Goal: Book appointment/travel/reservation

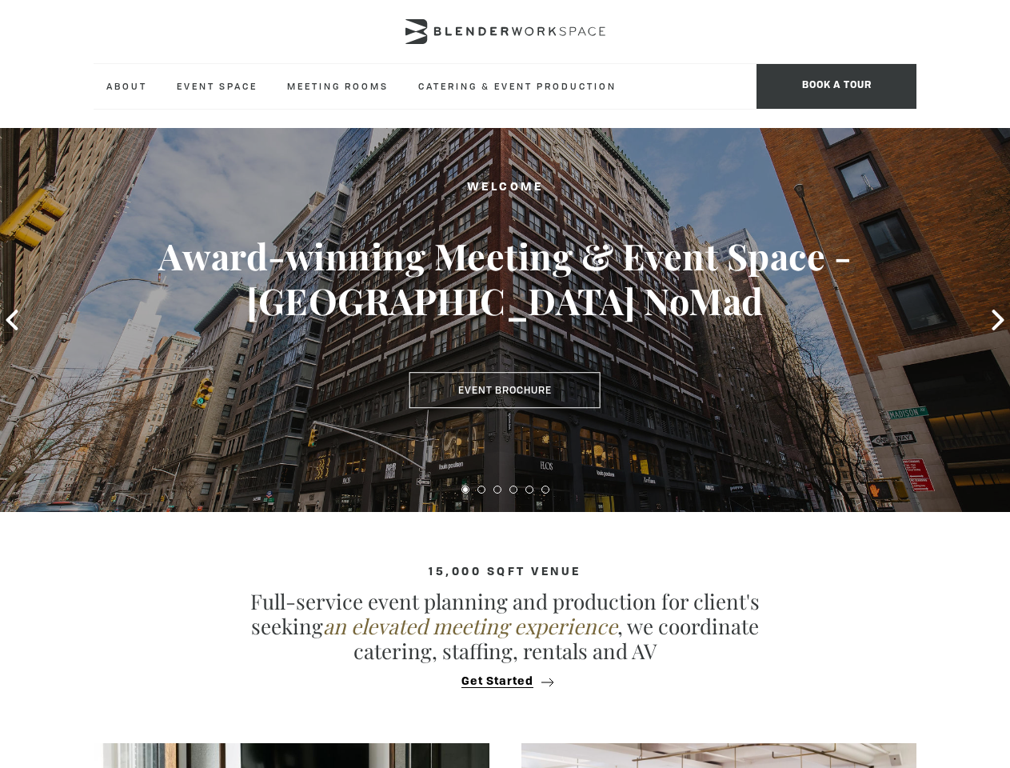
type div "[DATE]"
click at [836, 86] on span "BOOK A TOUR" at bounding box center [836, 86] width 160 height 45
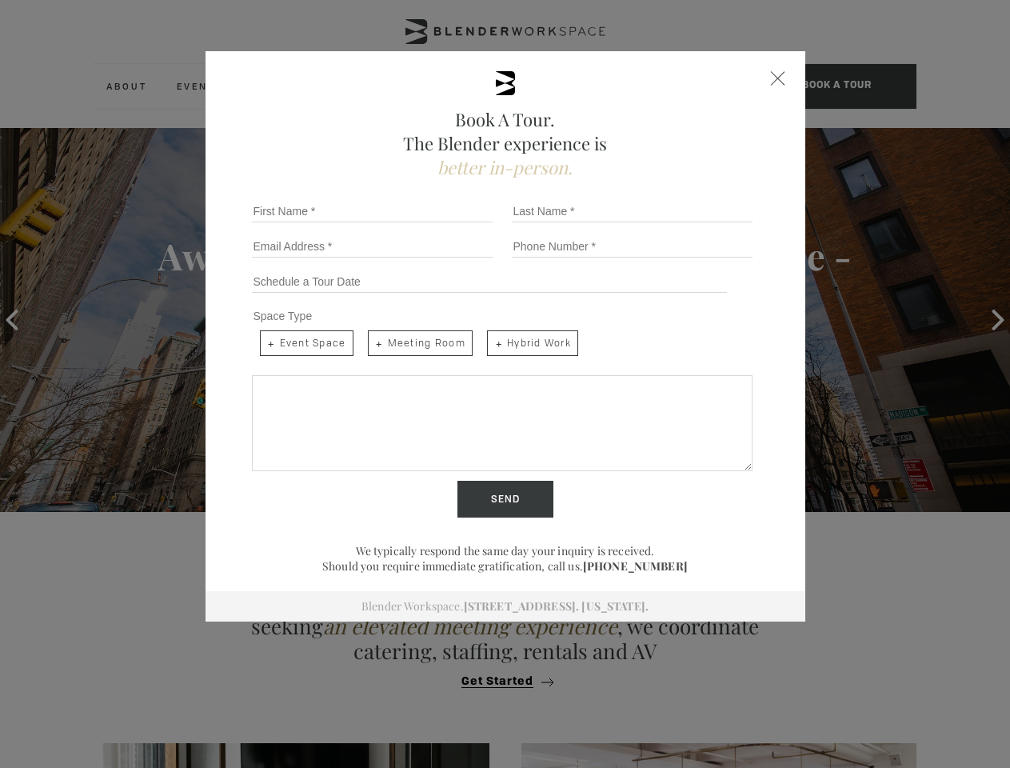
click at [12, 320] on div "Book A Tour. The Blender experience is better in-person. Team Size 1 2 3 4 5 6 …" at bounding box center [505, 384] width 1010 height 768
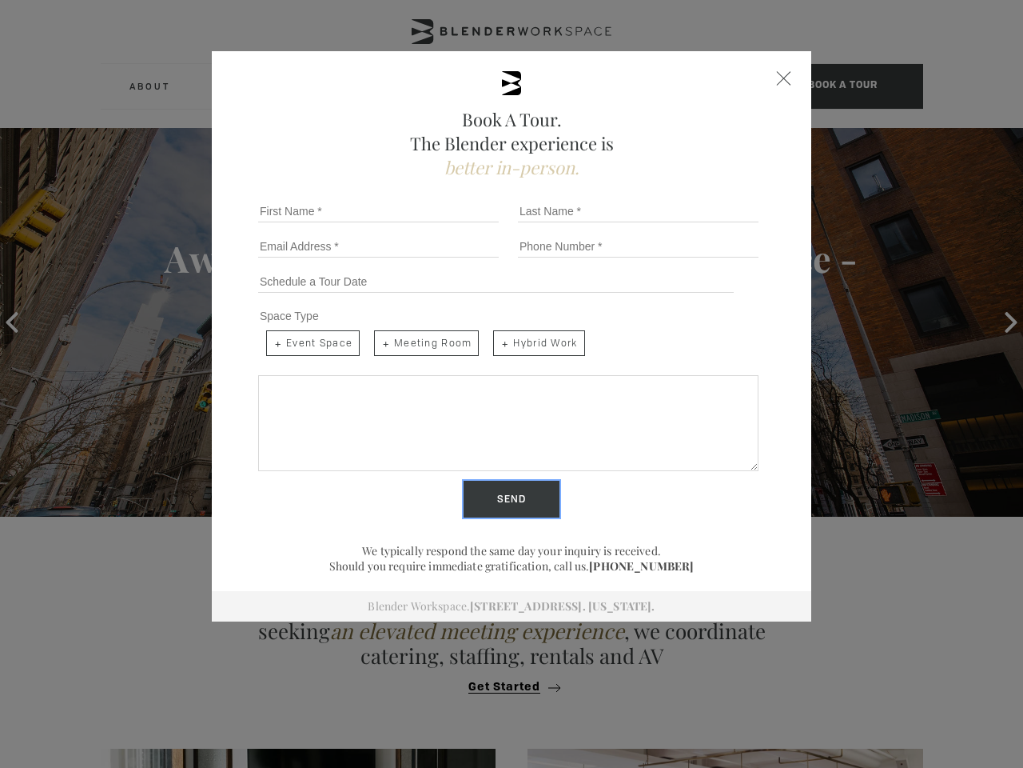
click at [465, 489] on input "Send" at bounding box center [512, 499] width 96 height 37
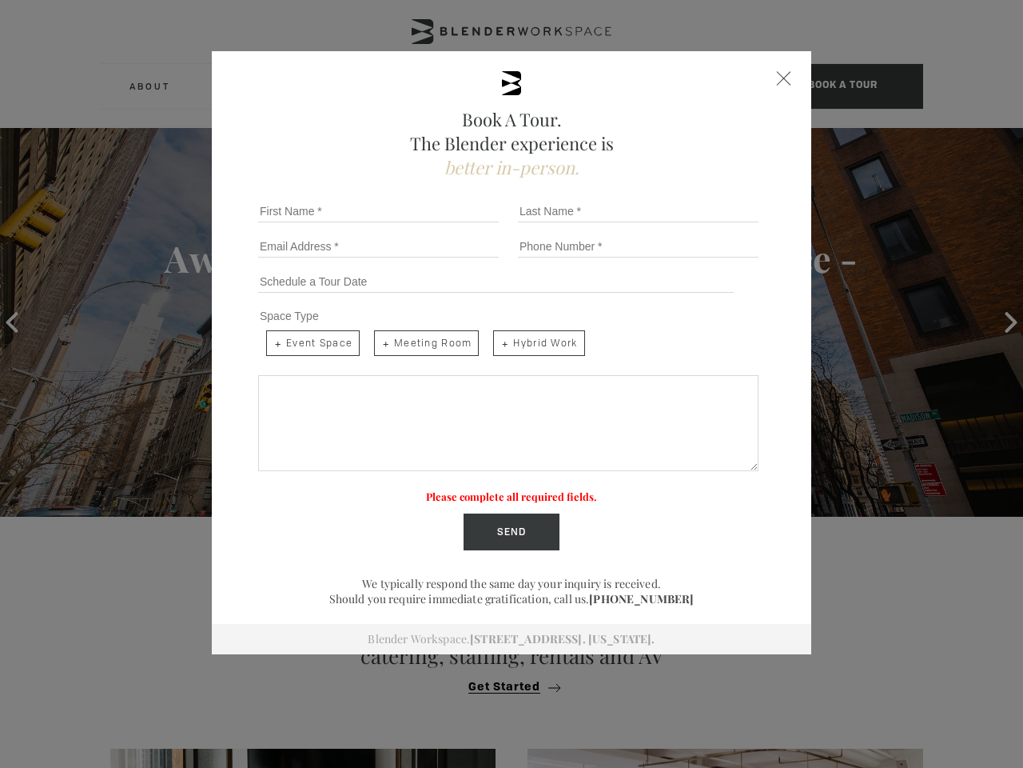
click at [481, 489] on label "Please complete all required fields." at bounding box center [511, 496] width 171 height 14
click at [497, 489] on label "Please complete all required fields." at bounding box center [511, 496] width 171 height 14
click at [513, 489] on label "Please complete all required fields." at bounding box center [511, 496] width 171 height 14
click at [529, 489] on label "Please complete all required fields." at bounding box center [511, 496] width 171 height 14
click at [545, 489] on label "Please complete all required fields." at bounding box center [511, 496] width 171 height 14
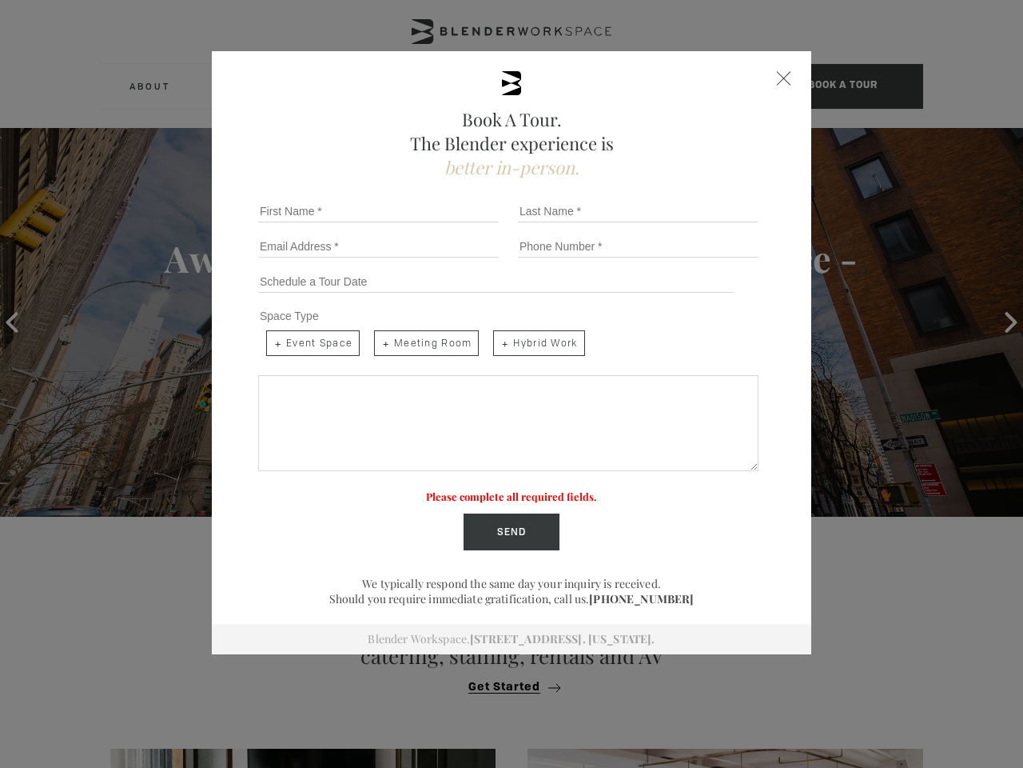
click at [505, 681] on div "Book A Tour. The Blender experience is better in-person. Team Size 1 2 3 4 5 6 …" at bounding box center [511, 384] width 1023 height 768
